Goal: Task Accomplishment & Management: Manage account settings

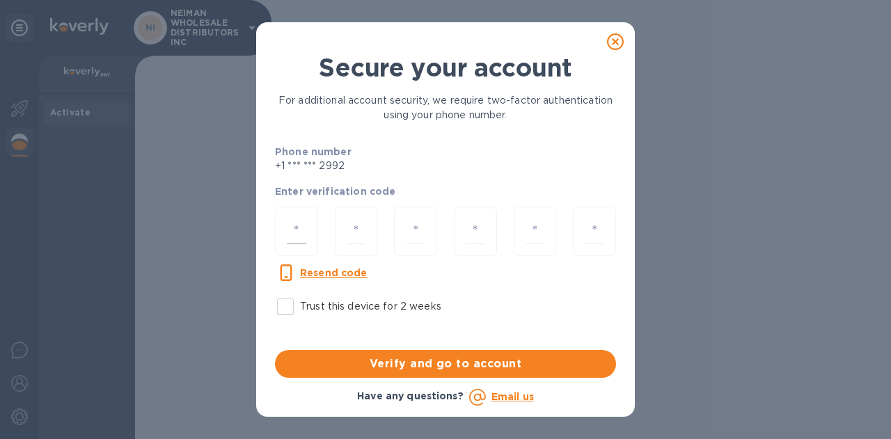
click at [292, 232] on input "number" at bounding box center [296, 232] width 19 height 26
click at [297, 231] on input "number" at bounding box center [296, 232] width 19 height 26
type input "8"
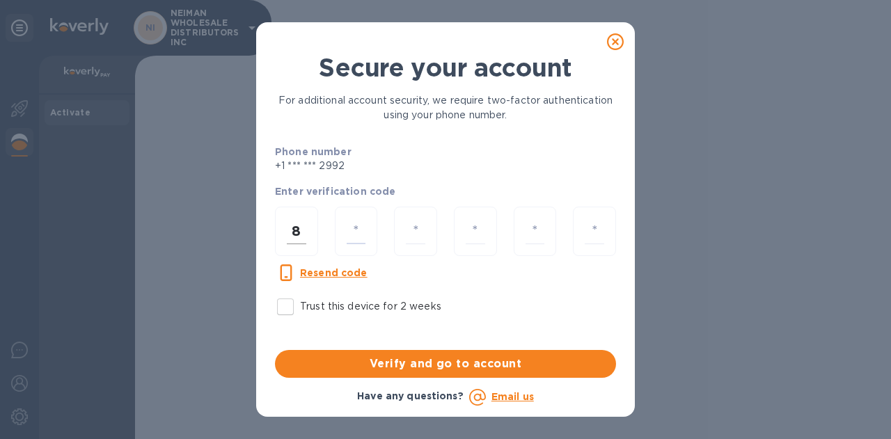
type input "5"
type input "2"
type input "8"
type input "6"
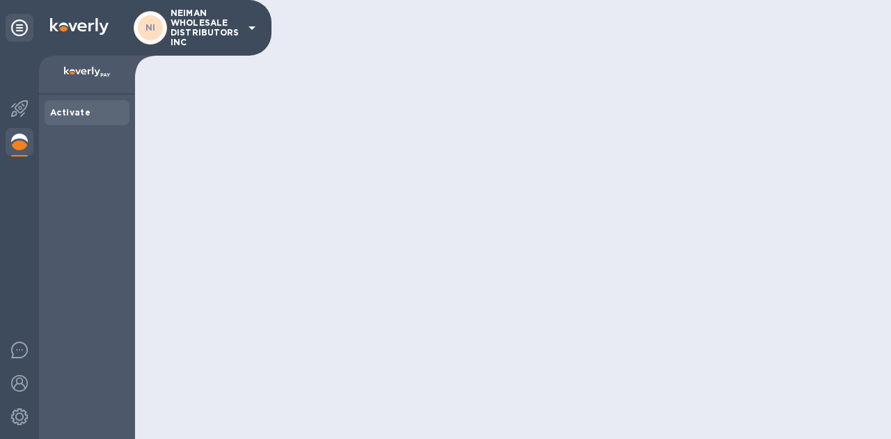
click at [88, 108] on div "Activate" at bounding box center [87, 113] width 74 height 14
